Goal: Task Accomplishment & Management: Complete application form

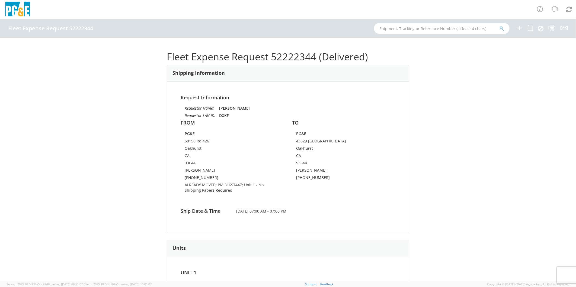
click at [519, 29] on icon at bounding box center [519, 28] width 7 height 7
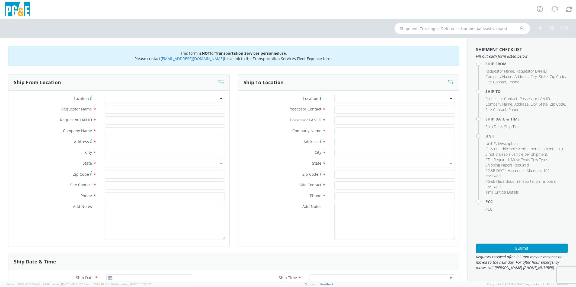
click at [136, 98] on div at bounding box center [165, 99] width 121 height 8
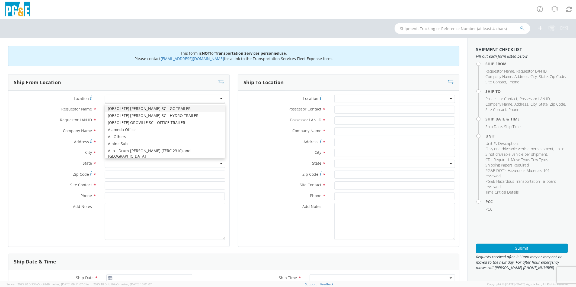
click at [136, 98] on div at bounding box center [165, 99] width 121 height 8
type input "sono"
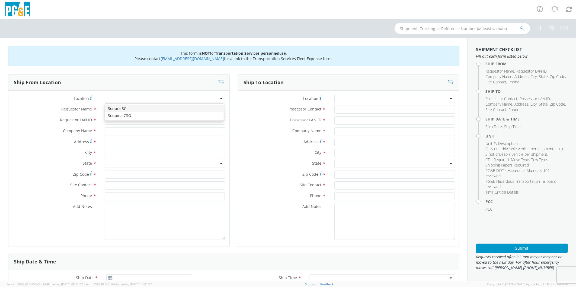
type input "PG&E"
type input "[STREET_ADDRESS]"
type input "[GEOGRAPHIC_DATA]"
type input "95370"
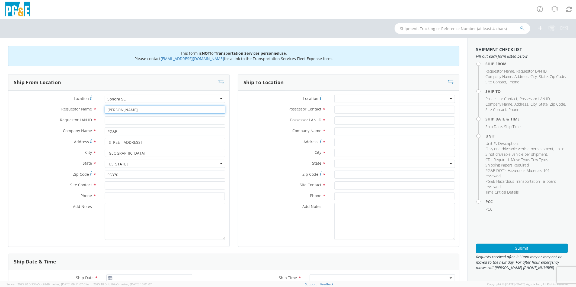
type input "[PERSON_NAME]"
type input "R5GD"
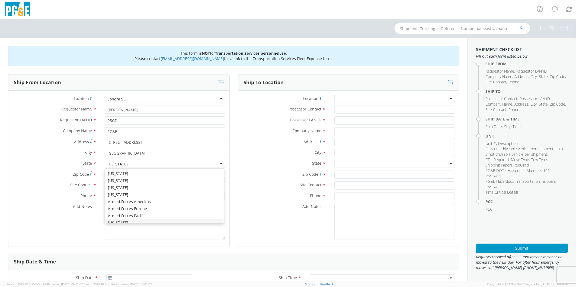
scroll to position [6, 0]
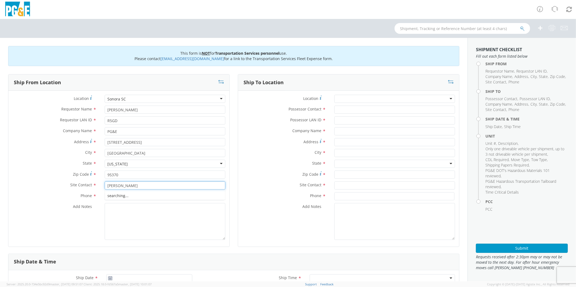
type input "[PERSON_NAME]"
type input "[PHONE_NUMBER]"
type textarea "PLEASE USE [PERSON_NAME] TO MAKE MOVE; PM 45560248"
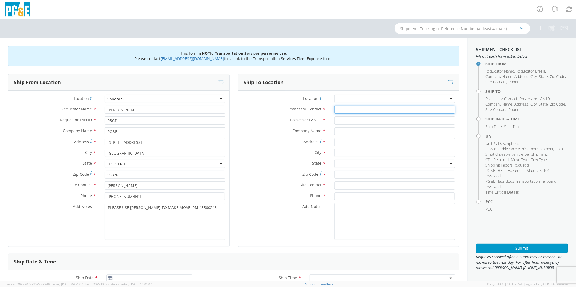
click at [349, 110] on input "Possessor Contact *" at bounding box center [394, 110] width 121 height 8
type input "[PERSON_NAME]"
type input "R5GD"
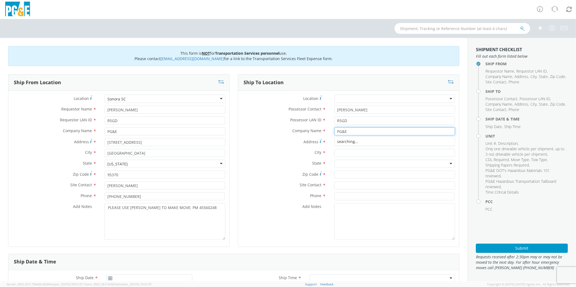
type input "PG&E"
type input "24313 OXBOW LN"
type input "SONORA"
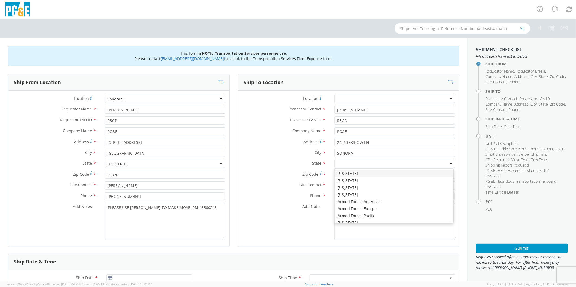
type input "C"
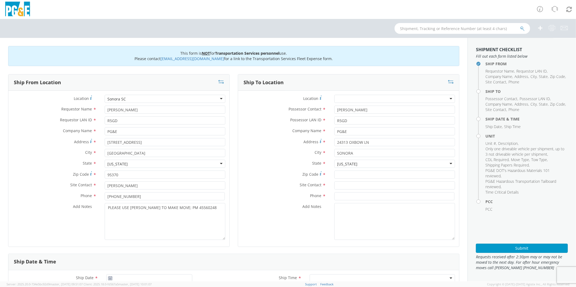
scroll to position [0, 0]
type input "95370"
type input "[PERSON_NAME]"
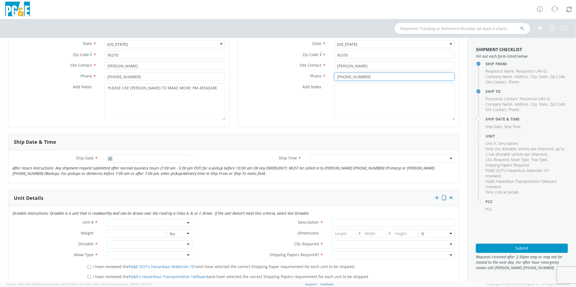
scroll to position [120, 0]
type input "[PHONE_NUMBER]"
type input "[DATE]"
click at [141, 157] on input "[DATE]" at bounding box center [149, 158] width 86 height 8
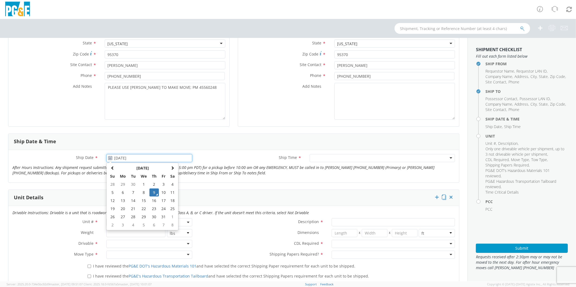
click at [154, 192] on td "9" at bounding box center [153, 193] width 9 height 8
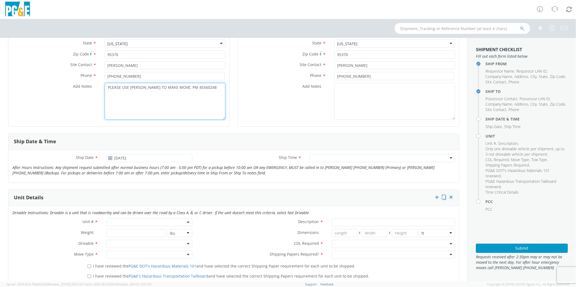
drag, startPoint x: 171, startPoint y: 88, endPoint x: 61, endPoint y: 83, distance: 109.9
click at [61, 82] on div "Location * [GEOGRAPHIC_DATA] SC [GEOGRAPHIC_DATA] [GEOGRAPHIC_DATA] (OBSOLETE) …" at bounding box center [118, 49] width 221 height 148
type textarea "ALREADY MOVED BY [PERSON_NAME] UNDER EMERGENCY; PM 45560248"
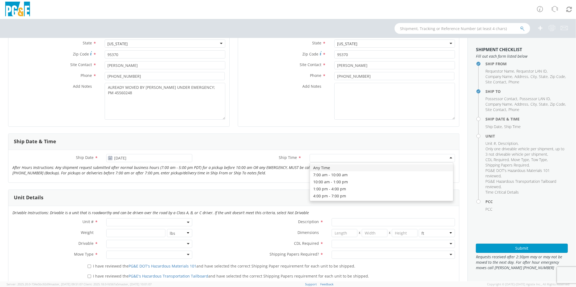
click at [317, 156] on div at bounding box center [382, 158] width 145 height 8
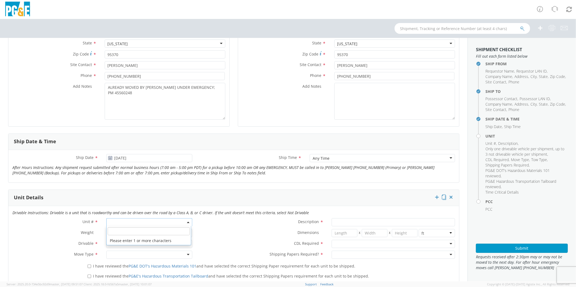
click at [125, 222] on span at bounding box center [149, 222] width 86 height 8
click at [128, 230] on input "search" at bounding box center [149, 231] width 82 height 8
type input "OTHE"
select select "Other"
select select "? undefined:undefined ?"
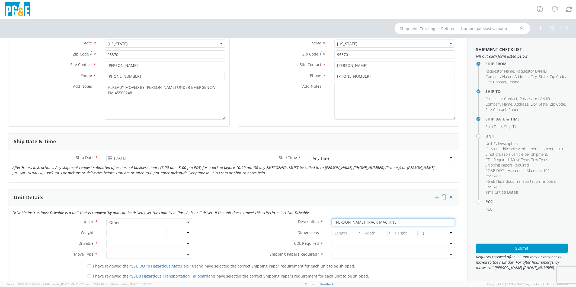
type input "[PERSON_NAME] TRACK MACHINE"
click at [128, 244] on div at bounding box center [149, 244] width 86 height 8
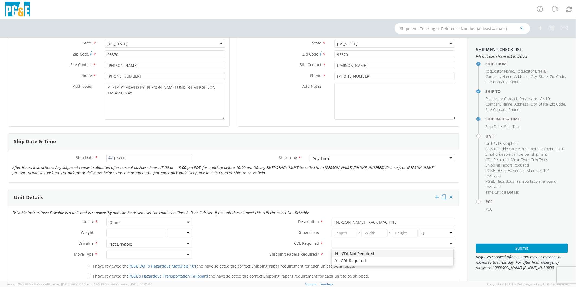
click at [356, 244] on div at bounding box center [392, 244] width 123 height 8
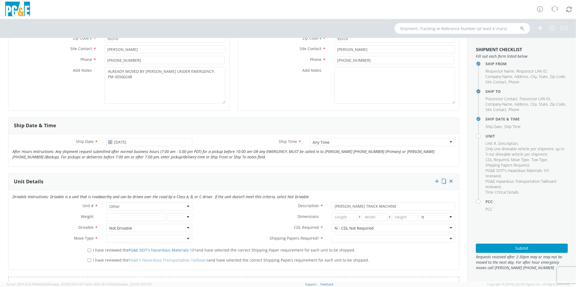
scroll to position [150, 0]
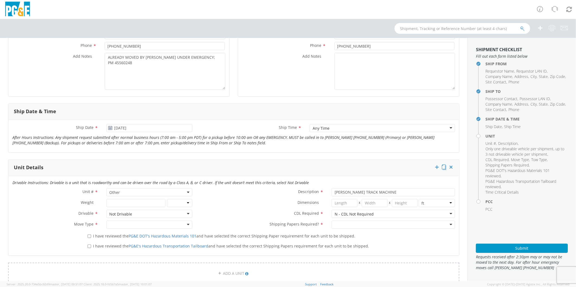
click at [116, 223] on div at bounding box center [149, 225] width 86 height 8
click at [358, 224] on div at bounding box center [392, 225] width 123 height 8
click at [88, 236] on input "I have reviewed the PG&E DOT's Hazardous Materials 101 and have selected the co…" at bounding box center [90, 237] width 4 height 4
checkbox input "true"
click at [89, 247] on input "I have reviewed the PG&E's Hazardous Transportation Tailboard and have selected…" at bounding box center [90, 247] width 4 height 4
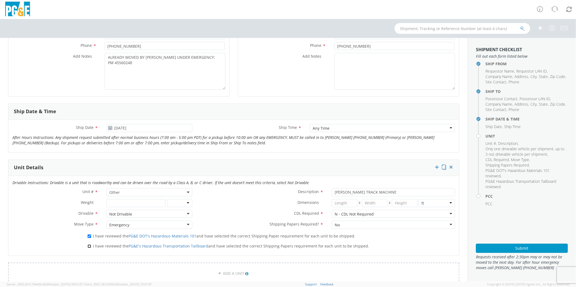
checkbox input "true"
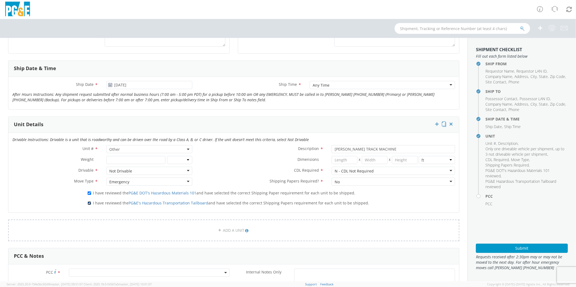
scroll to position [241, 0]
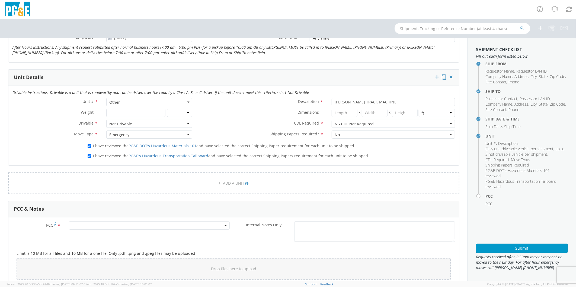
click at [96, 227] on span at bounding box center [149, 226] width 161 height 8
click at [97, 234] on input "number" at bounding box center [148, 235] width 156 height 8
type input "12086"
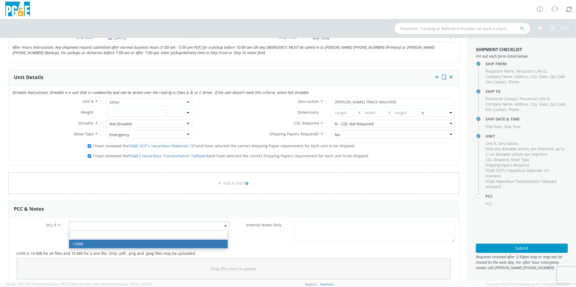
select select "12086"
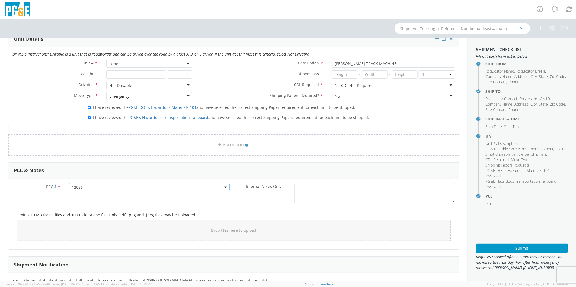
scroll to position [363, 0]
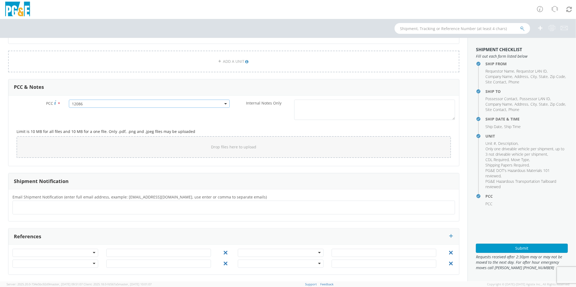
click at [60, 205] on ul at bounding box center [233, 207] width 437 height 9
type input "[EMAIL_ADDRESS][DOMAIN_NAME]"
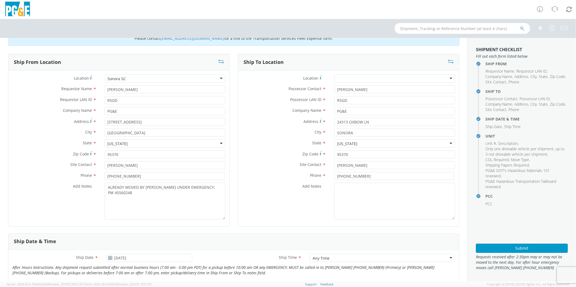
scroll to position [1, 0]
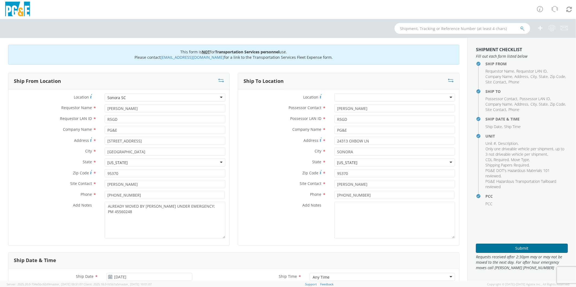
click at [517, 247] on button "Submit" at bounding box center [522, 248] width 92 height 9
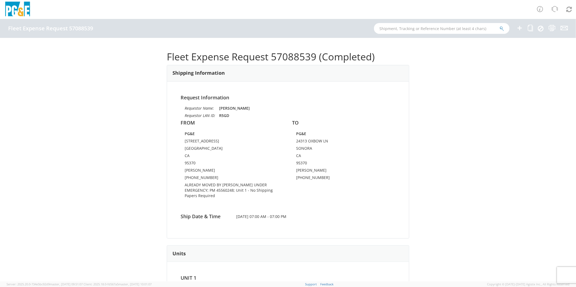
click at [520, 26] on icon at bounding box center [519, 28] width 7 height 7
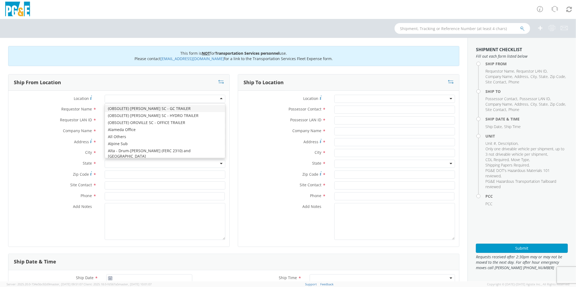
click at [128, 96] on div at bounding box center [165, 99] width 121 height 8
type input "DINU"
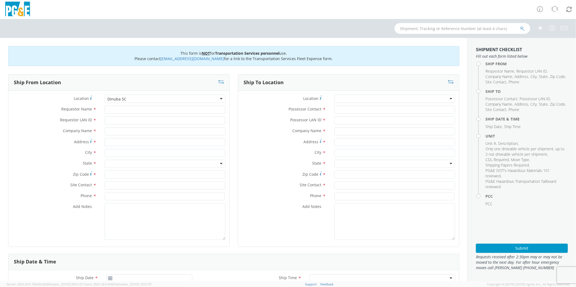
type input "PG&E"
type input "[STREET_ADDRESS]"
type input "Dinuba"
type input "93618"
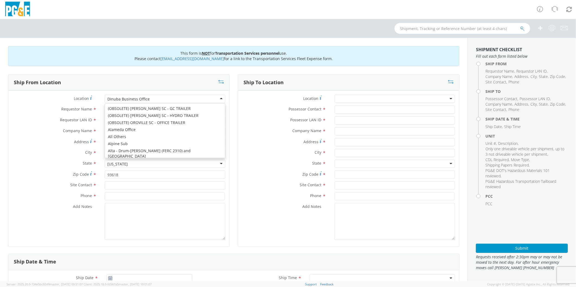
scroll to position [661, 0]
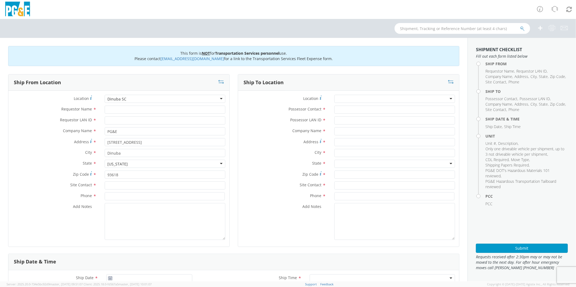
type input "[STREET_ADDRESS]"
type input "R"
type input "[PERSON_NAME]"
click at [123, 119] on input "Requestor LAN ID *" at bounding box center [165, 121] width 121 height 8
type input "AAO9"
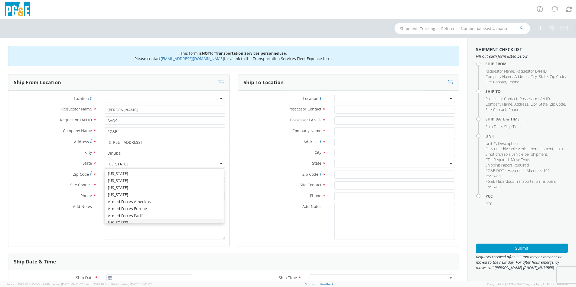
scroll to position [6, 0]
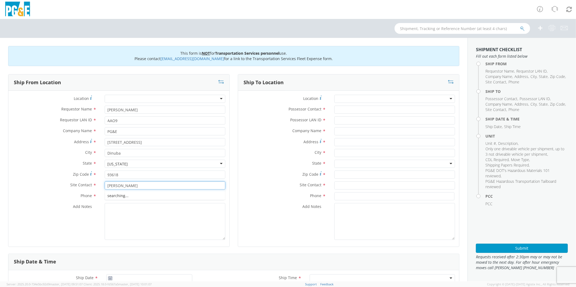
type input "[PERSON_NAME]"
type input "[PHONE_NUMBER]"
type textarea "P"
type textarea "L"
type textarea "ALREADY MOVED BY [PERSON_NAME] UNDER EMERGENCY; PM 35690653"
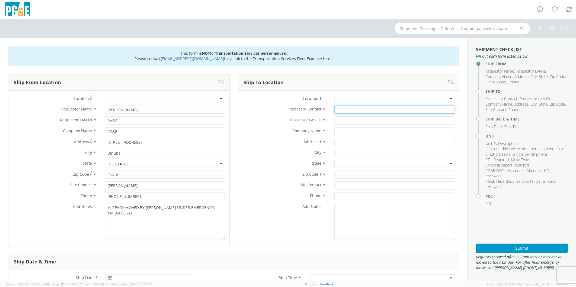
click at [353, 111] on input "Possessor Contact *" at bounding box center [394, 110] width 121 height 8
type input "[PERSON_NAME]"
type input "AAO9"
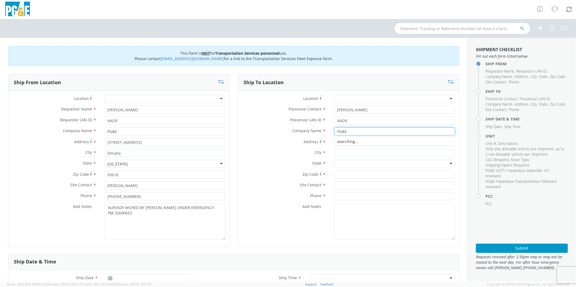
type input "PG&E"
type input "24313 OXBOW LN"
type input "SONORA"
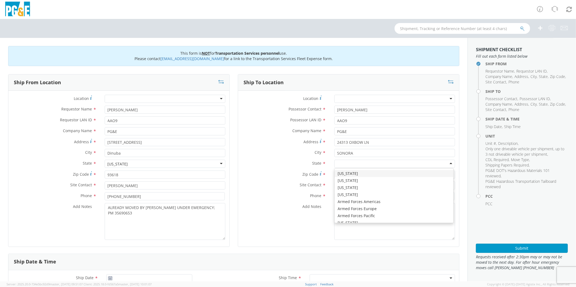
type input "C"
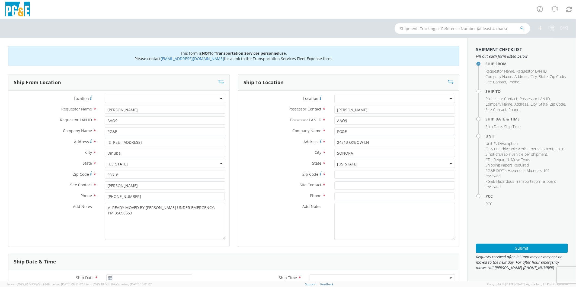
scroll to position [0, 0]
drag, startPoint x: 375, startPoint y: 140, endPoint x: 267, endPoint y: 150, distance: 108.9
click at [267, 150] on div "Location * (OBSOLETE) [PERSON_NAME] SC - GC TRAILER (OBSOLETE) [GEOGRAPHIC_DATA…" at bounding box center [348, 169] width 221 height 148
type input "RD 136/AVE 412"
type input "OROSI"
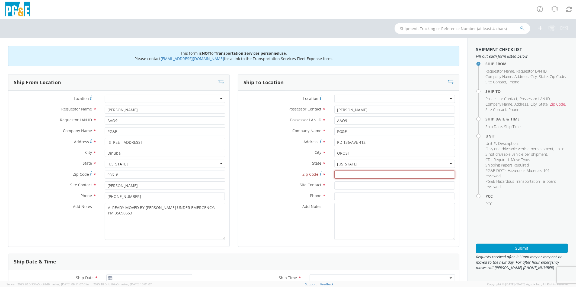
click at [369, 175] on input "Zip Code *" at bounding box center [394, 175] width 121 height 8
type input "93647"
type input "[PERSON_NAME]"
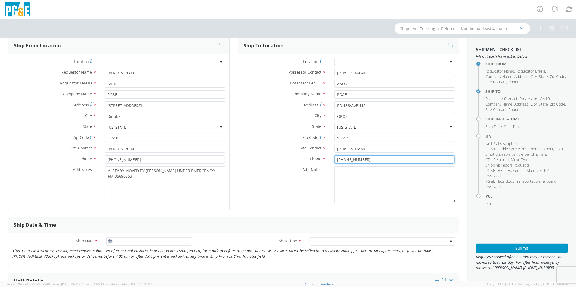
scroll to position [60, 0]
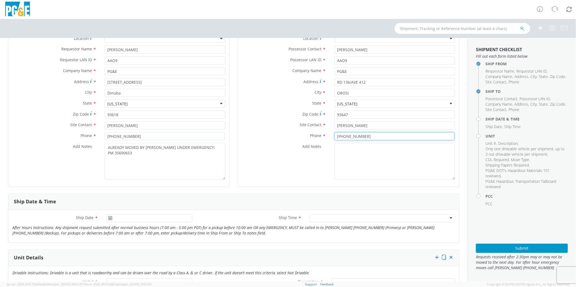
type input "[PHONE_NUMBER]"
type input "[DATE]"
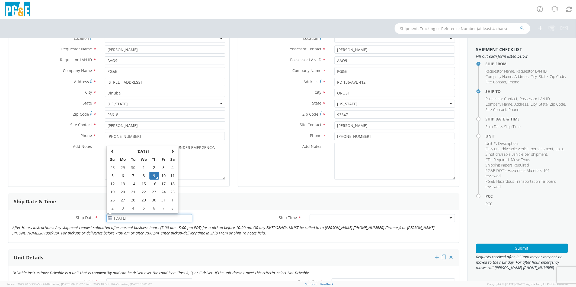
click at [142, 218] on input "[DATE]" at bounding box center [149, 218] width 86 height 8
click at [153, 173] on td "9" at bounding box center [153, 176] width 9 height 8
click at [332, 220] on div at bounding box center [382, 218] width 145 height 8
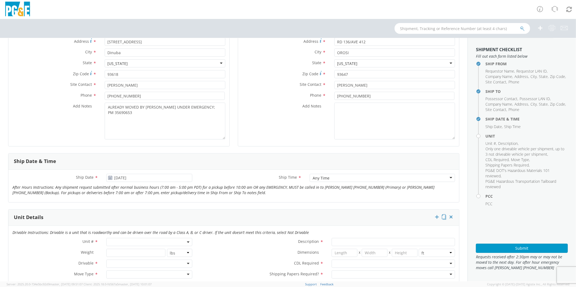
scroll to position [150, 0]
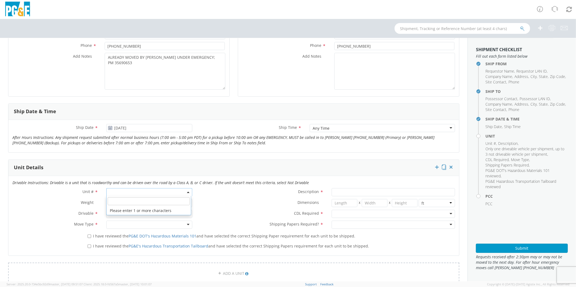
click at [117, 189] on span at bounding box center [149, 192] width 86 height 8
click at [124, 203] on input "search" at bounding box center [149, 201] width 82 height 8
type input "OTHER"
click at [121, 191] on span at bounding box center [149, 192] width 86 height 8
click at [123, 198] on input "search" at bounding box center [149, 201] width 82 height 8
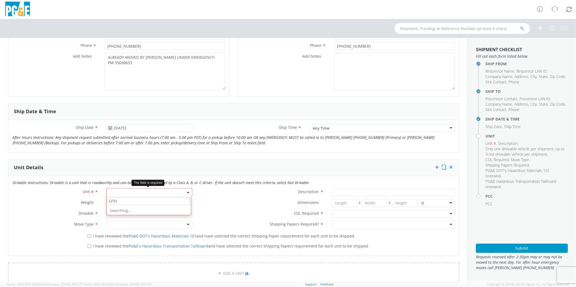
type input "OTHE"
select select "Other"
select select "? undefined:undefined ?"
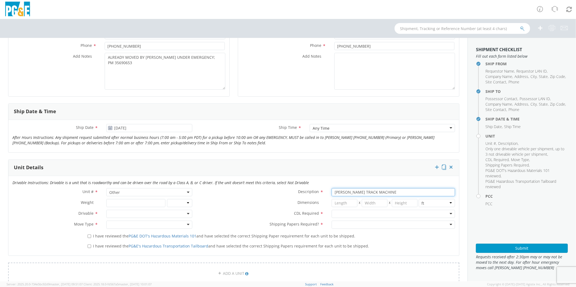
type input "[PERSON_NAME] TRACK MACHINE"
click at [121, 212] on div at bounding box center [149, 214] width 86 height 8
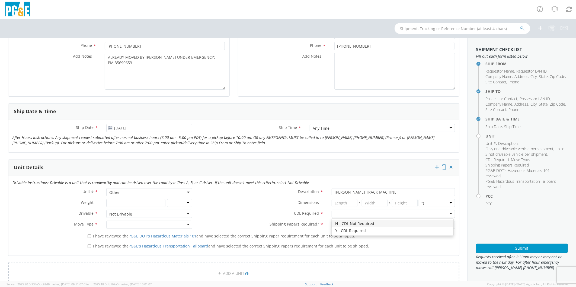
click at [334, 214] on input "select-one" at bounding box center [334, 214] width 1 height 5
click at [119, 226] on div at bounding box center [149, 225] width 86 height 8
click at [341, 223] on div at bounding box center [392, 225] width 123 height 8
click at [88, 236] on input "I have reviewed the PG&E DOT's Hazardous Materials 101 and have selected the co…" at bounding box center [90, 237] width 4 height 4
checkbox input "true"
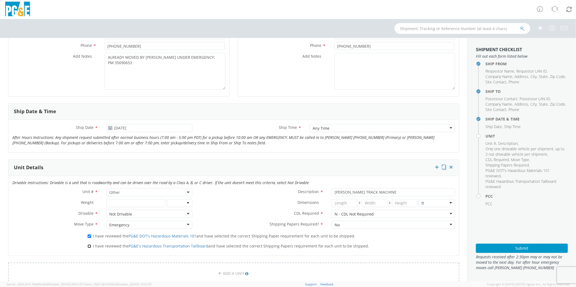
click at [88, 245] on input "I have reviewed the PG&E's Hazardous Transportation Tailboard and have selected…" at bounding box center [90, 247] width 4 height 4
checkbox input "true"
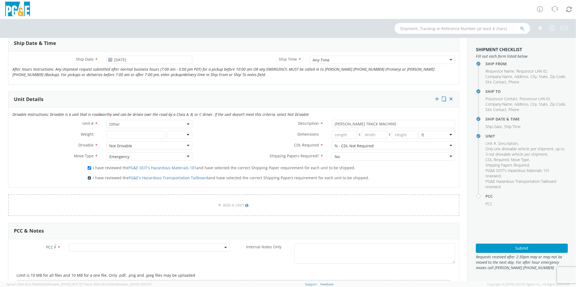
scroll to position [241, 0]
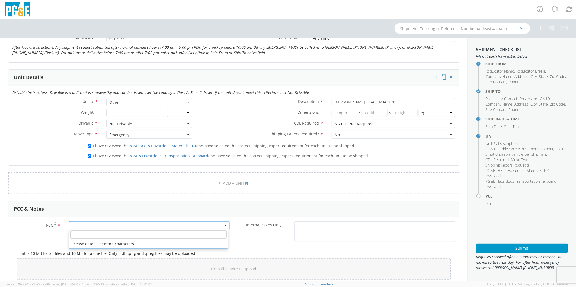
click at [107, 224] on span at bounding box center [149, 226] width 161 height 8
click at [109, 233] on input "number" at bounding box center [148, 235] width 156 height 8
type input "12207"
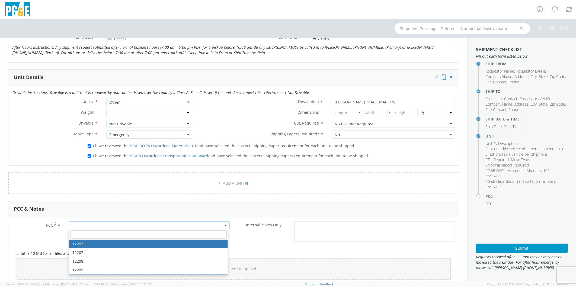
select select "12207"
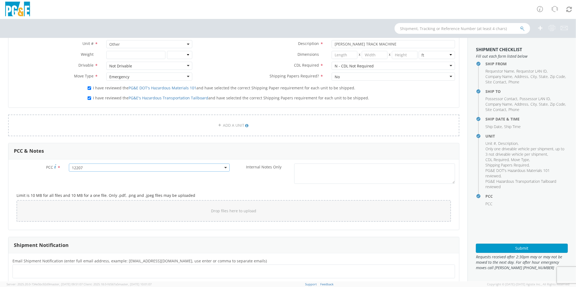
scroll to position [363, 0]
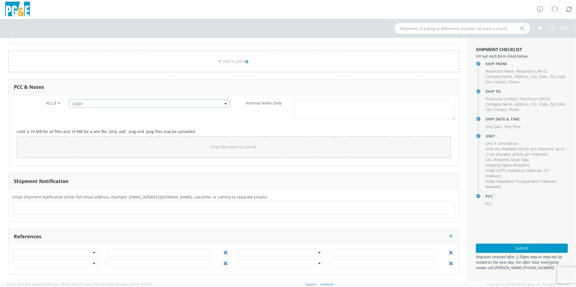
click at [85, 209] on ul at bounding box center [233, 207] width 437 height 9
type input "[EMAIL_ADDRESS][DOMAIN_NAME]"
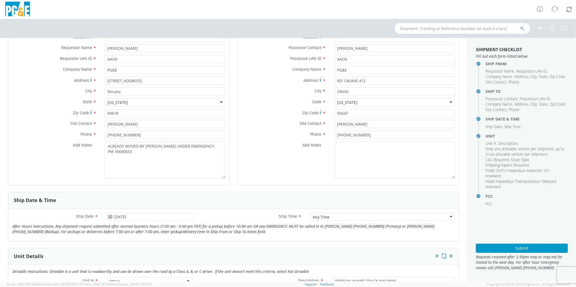
scroll to position [0, 0]
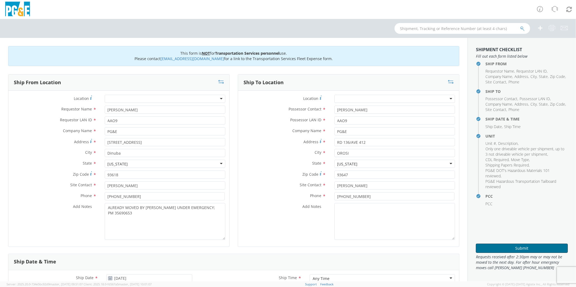
click at [495, 248] on button "Submit" at bounding box center [522, 248] width 92 height 9
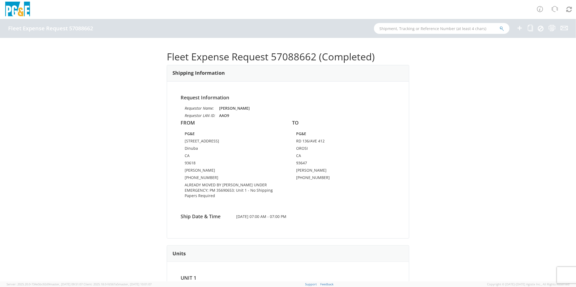
click at [520, 26] on icon at bounding box center [519, 28] width 7 height 7
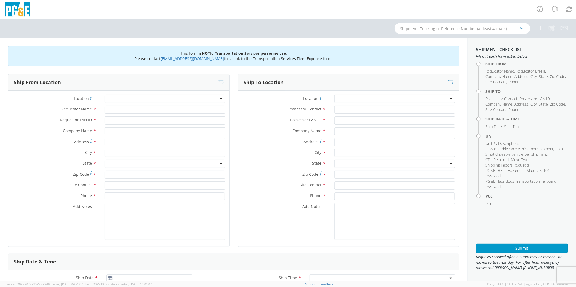
click at [121, 97] on div at bounding box center [165, 99] width 121 height 8
type input "MAD"
type input "PG&E"
type input "Rd 27 & Ave 12"
type input "Parkwood"
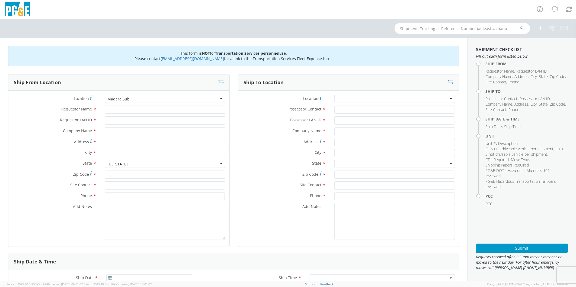
type input "93638"
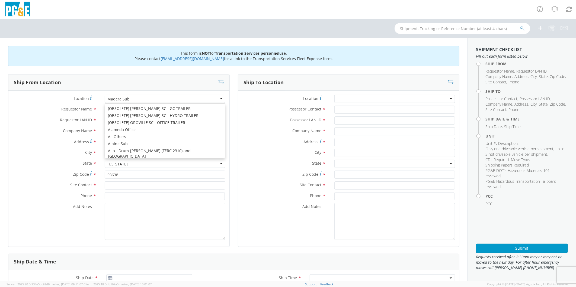
type input "[STREET_ADDRESS]"
type input "Madera"
type input "93636"
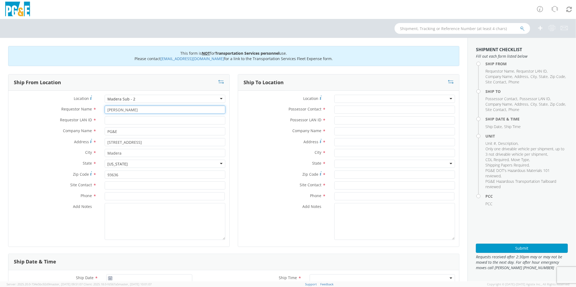
type input "[PERSON_NAME]"
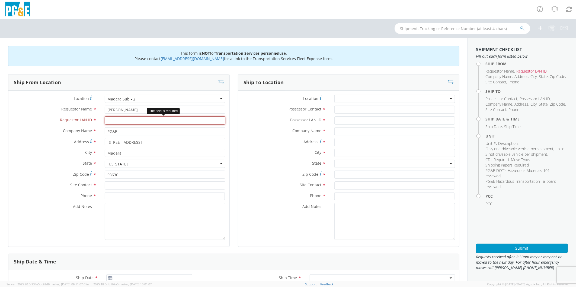
click at [147, 121] on input "Requestor LAN ID *" at bounding box center [165, 121] width 121 height 8
type input "C1RG"
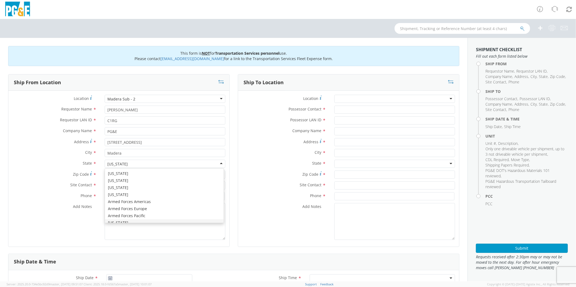
scroll to position [6, 0]
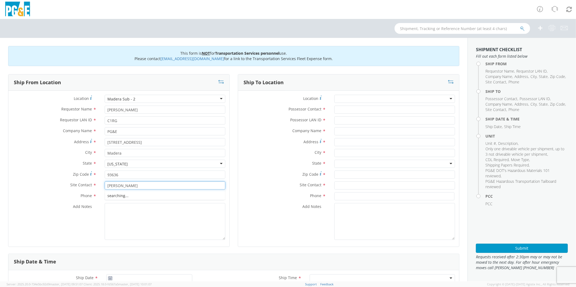
type input "[PERSON_NAME]"
type input "[PHONE_NUMBER]"
type textarea "P"
paste textarea "ALREADY MOVED BY [PERSON_NAME] UNDER EMERGENCY; PM 45560248"
type textarea "ALREADY MOVED BY [PERSON_NAME] UNDER EMERGENCY; PM 35317068"
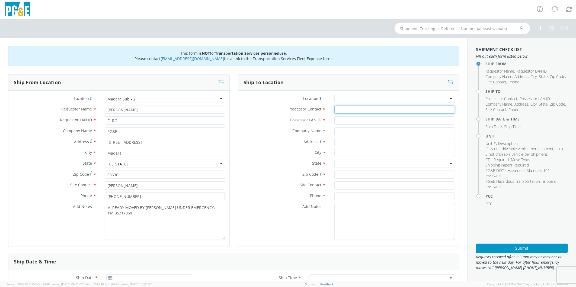
click at [344, 109] on input "Possessor Contact *" at bounding box center [394, 110] width 121 height 8
type input "[PERSON_NAME]"
type input "C1RG"
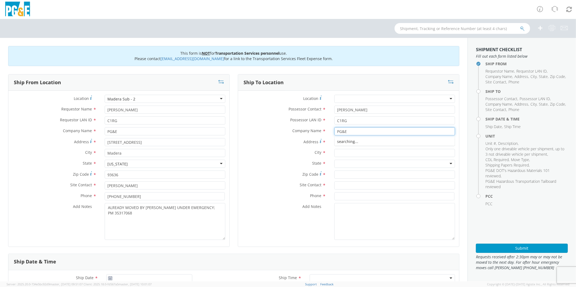
type input "PG&E"
type input "[STREET_ADDRESS][PERSON_NAME]"
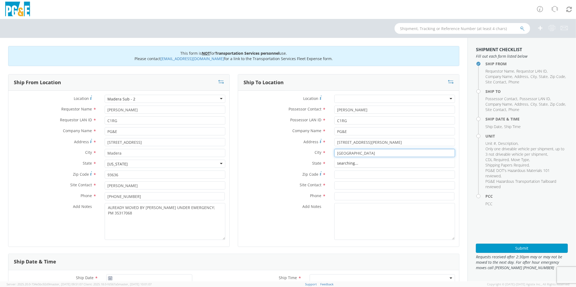
type input "[GEOGRAPHIC_DATA]"
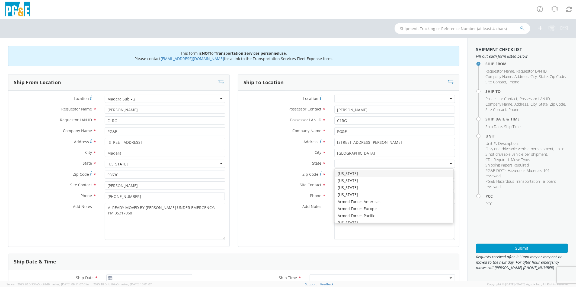
type input "C"
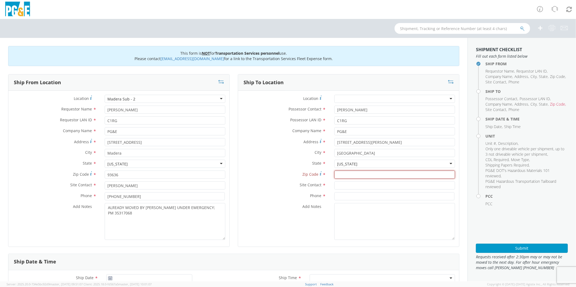
click at [358, 178] on input "Zip Code *" at bounding box center [394, 175] width 121 height 8
type input "95327"
type input "[PERSON_NAME]"
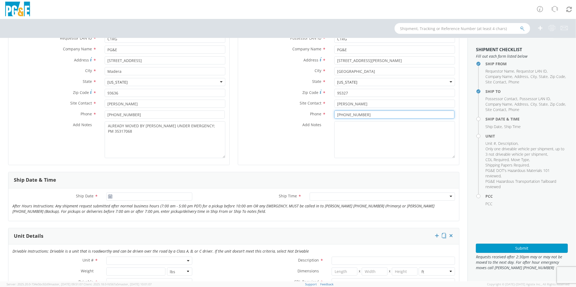
scroll to position [90, 0]
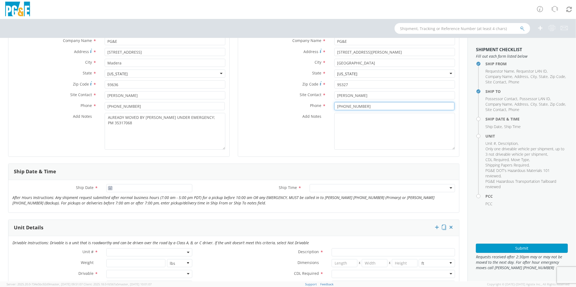
type input "[PHONE_NUMBER]"
type input "[DATE]"
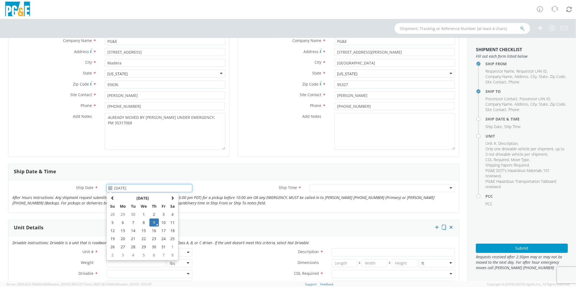
click at [131, 191] on input "[DATE]" at bounding box center [149, 188] width 86 height 8
click at [153, 223] on td "9" at bounding box center [153, 223] width 9 height 8
click at [315, 189] on div at bounding box center [382, 188] width 145 height 8
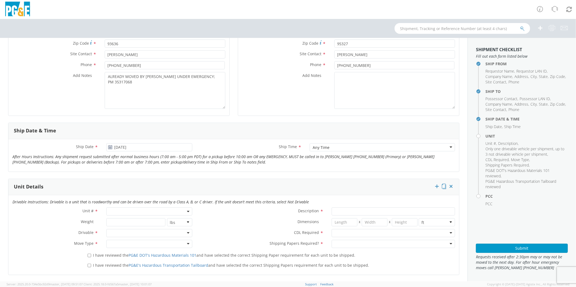
scroll to position [120, 0]
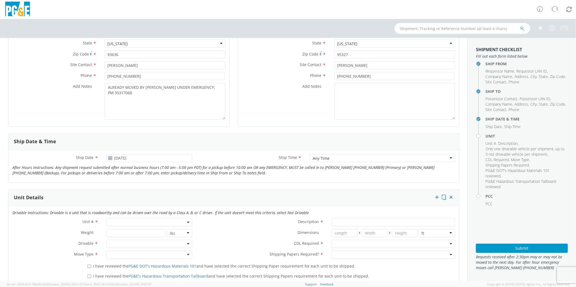
click at [123, 223] on span at bounding box center [149, 222] width 86 height 8
click at [124, 231] on input "search" at bounding box center [149, 231] width 82 height 8
type input "OTHE"
select select "Other"
select select "? undefined:undefined ?"
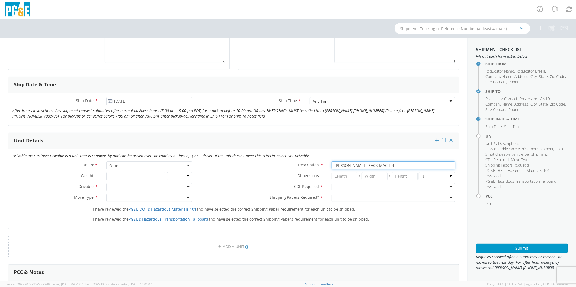
scroll to position [181, 0]
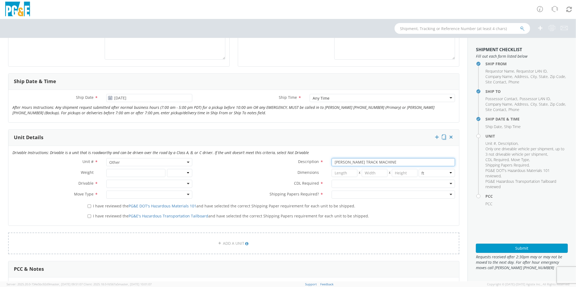
type input "[PERSON_NAME] TRACK MACHINE"
click at [346, 182] on div at bounding box center [392, 184] width 123 height 8
click at [347, 196] on div at bounding box center [392, 195] width 123 height 8
click at [89, 206] on input "I have reviewed the PG&E DOT's Hazardous Materials 101 and have selected the co…" at bounding box center [90, 207] width 4 height 4
checkbox input "true"
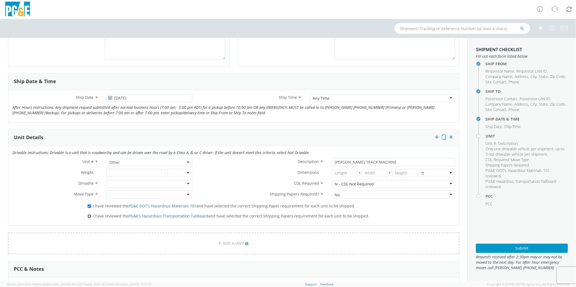
click at [88, 216] on input "I have reviewed the PG&E's Hazardous Transportation Tailboard and have selected…" at bounding box center [90, 217] width 4 height 4
checkbox input "true"
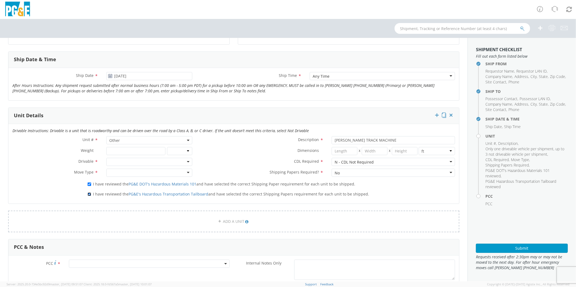
scroll to position [241, 0]
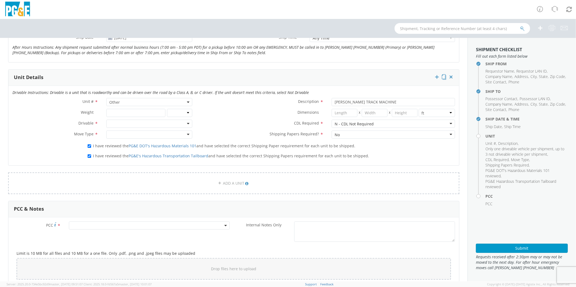
click at [96, 225] on span at bounding box center [149, 226] width 161 height 8
click at [114, 236] on input "number" at bounding box center [148, 235] width 156 height 8
type input "12685"
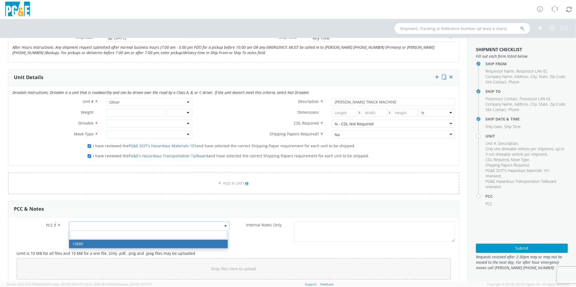
select select "12685"
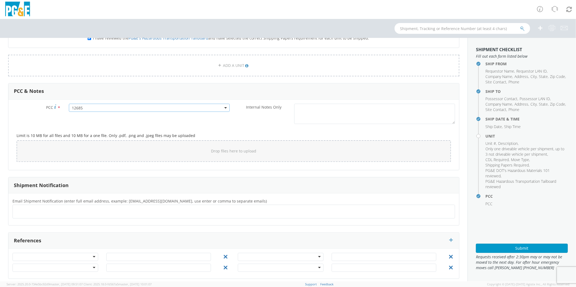
scroll to position [361, 0]
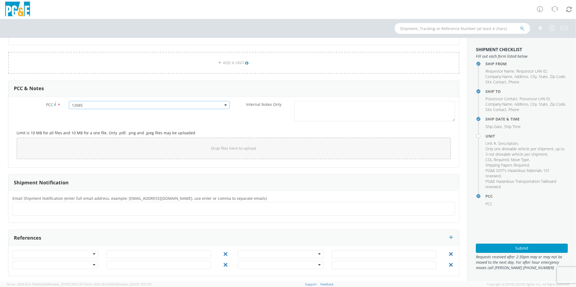
click at [85, 212] on ul at bounding box center [233, 209] width 437 height 9
type input "[EMAIL_ADDRESS][DOMAIN_NAME]"
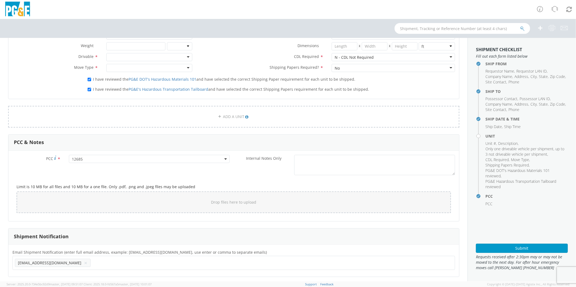
scroll to position [241, 0]
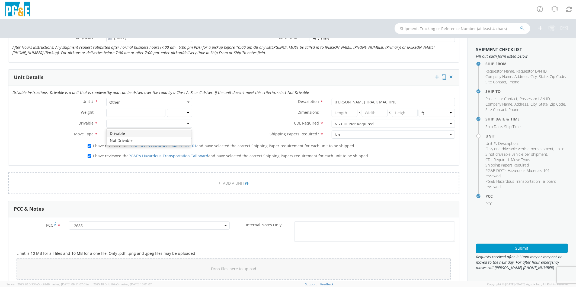
click at [136, 122] on div at bounding box center [149, 124] width 86 height 8
click at [125, 133] on div at bounding box center [149, 135] width 86 height 8
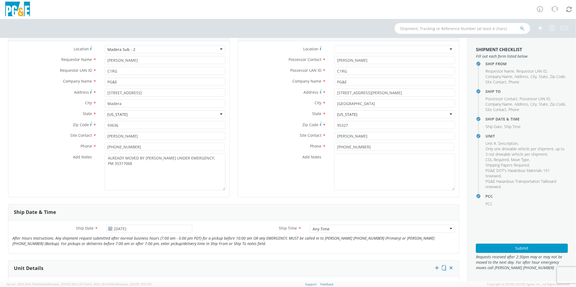
scroll to position [0, 0]
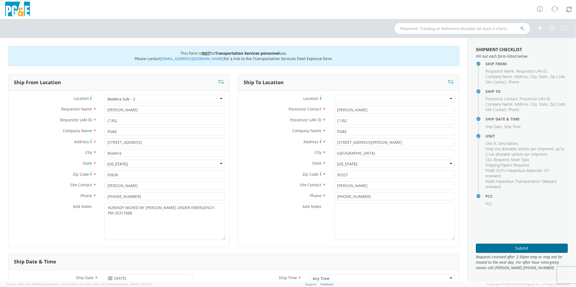
click at [508, 247] on button "Submit" at bounding box center [522, 248] width 92 height 9
